Goal: Navigation & Orientation: Find specific page/section

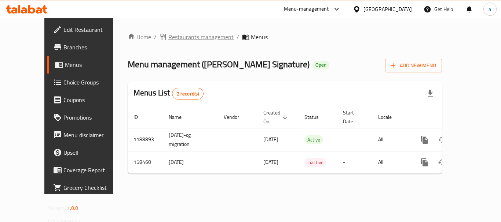
click at [180, 39] on span "Restaurants management" at bounding box center [200, 37] width 65 height 9
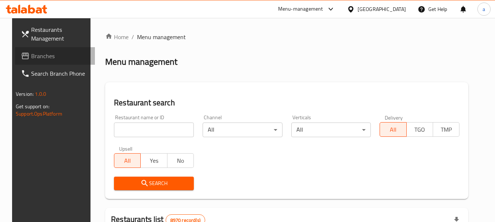
click at [46, 57] on span "Branches" at bounding box center [60, 56] width 58 height 9
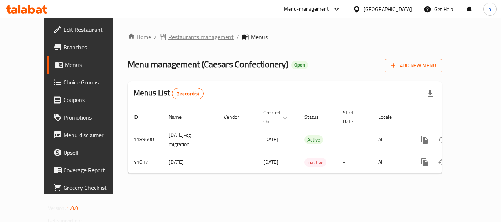
click at [168, 38] on span "Restaurants management" at bounding box center [200, 37] width 65 height 9
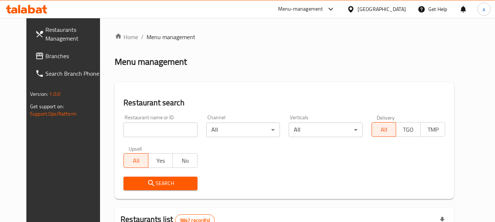
click at [61, 52] on span "Branches" at bounding box center [74, 56] width 58 height 9
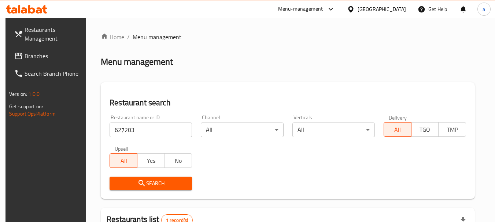
scroll to position [104, 0]
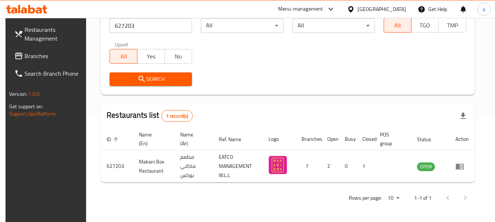
click at [34, 59] on span "Branches" at bounding box center [54, 56] width 58 height 9
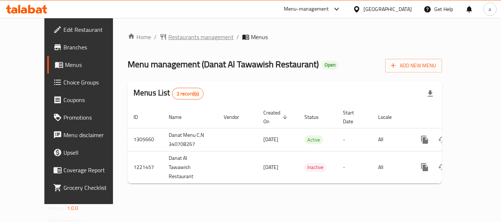
click at [168, 34] on span "Restaurants management" at bounding box center [200, 37] width 65 height 9
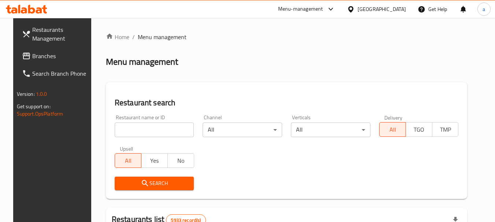
click at [22, 58] on icon at bounding box center [26, 56] width 9 height 9
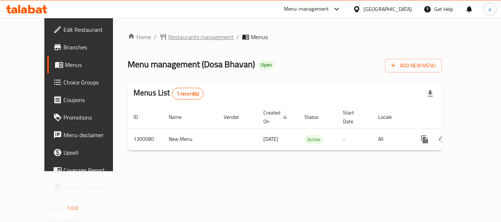
click at [168, 34] on span "Restaurants management" at bounding box center [200, 37] width 65 height 9
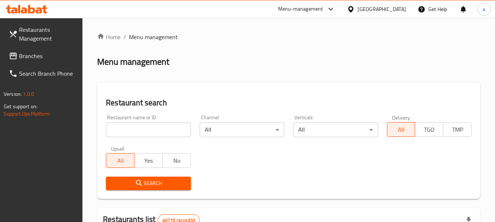
click at [25, 56] on span "Branches" at bounding box center [48, 56] width 58 height 9
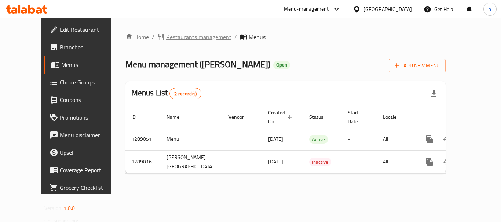
click at [169, 41] on span "Restaurants management" at bounding box center [198, 37] width 65 height 9
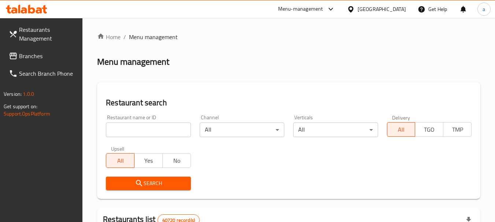
click at [49, 60] on link "Branches" at bounding box center [43, 56] width 80 height 18
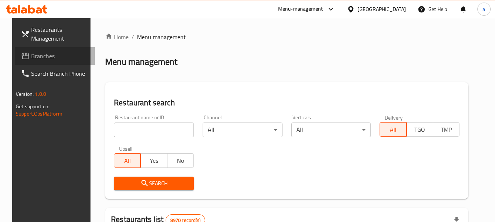
click at [38, 49] on link "Branches" at bounding box center [55, 56] width 80 height 18
